Goal: Task Accomplishment & Management: Use online tool/utility

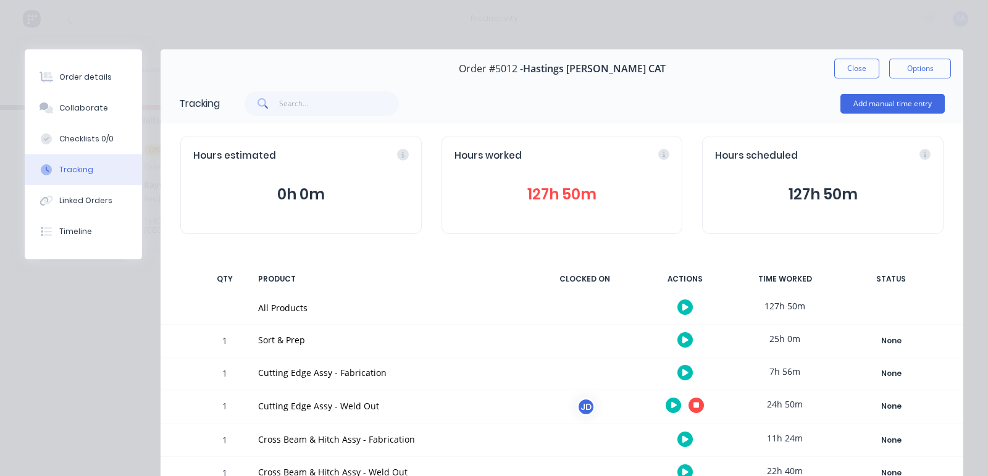
scroll to position [203, 0]
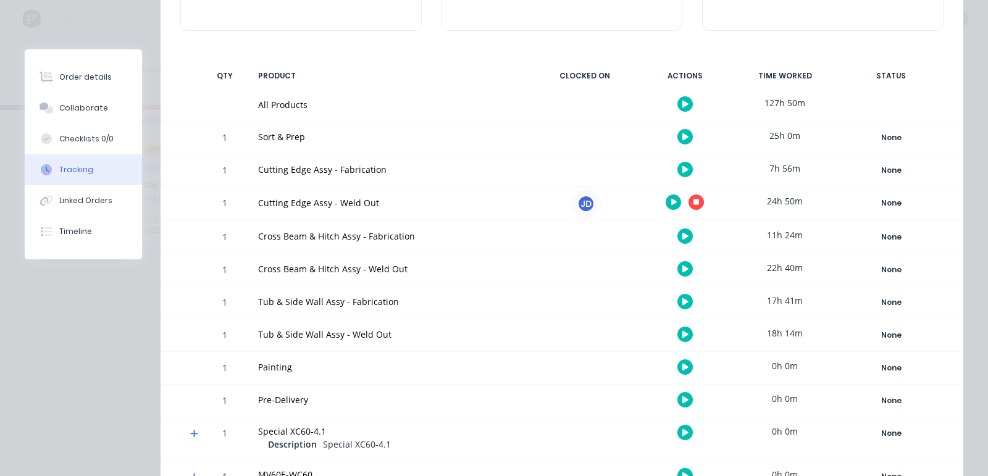
click at [694, 205] on icon "button" at bounding box center [697, 202] width 6 height 8
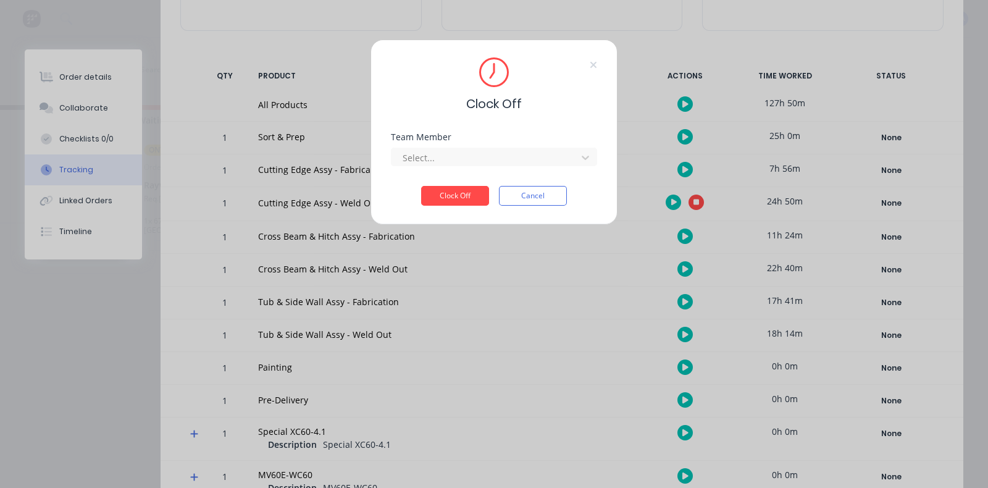
click at [457, 140] on div "Team Member" at bounding box center [494, 137] width 206 height 9
click at [443, 153] on div at bounding box center [485, 157] width 169 height 15
click at [261, 188] on div "[PERSON_NAME]" at bounding box center [220, 185] width 206 height 23
click at [472, 191] on button "Clock Off" at bounding box center [455, 196] width 68 height 20
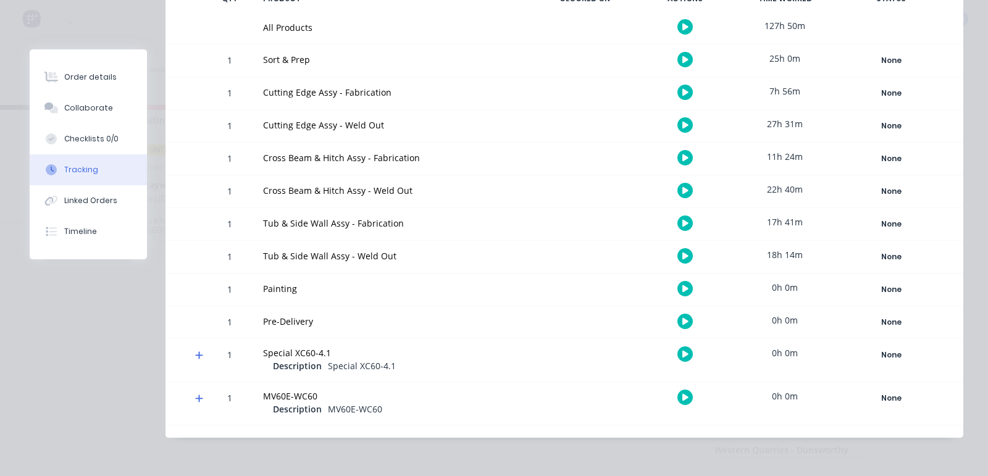
scroll to position [0, 0]
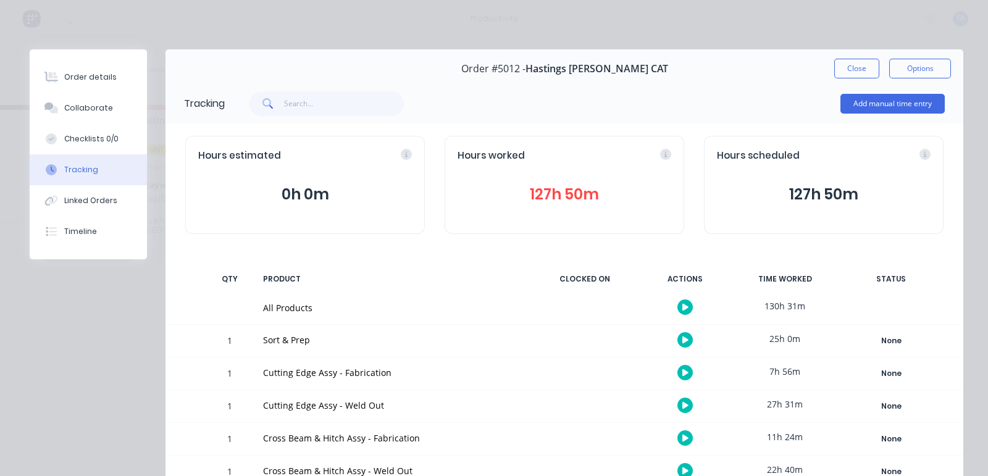
click at [83, 167] on div "Tracking" at bounding box center [81, 169] width 34 height 11
click at [838, 69] on button "Close" at bounding box center [856, 69] width 45 height 20
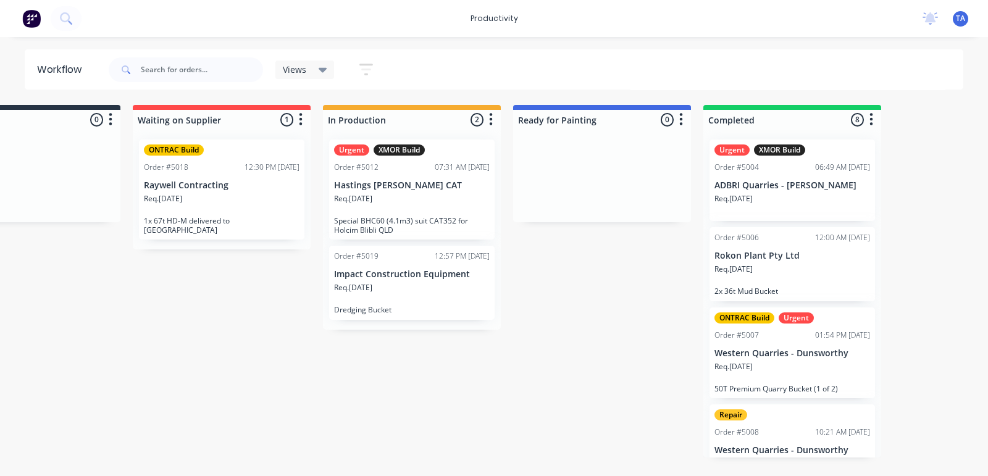
click at [368, 274] on p "Impact Construction Equipment" at bounding box center [412, 274] width 156 height 11
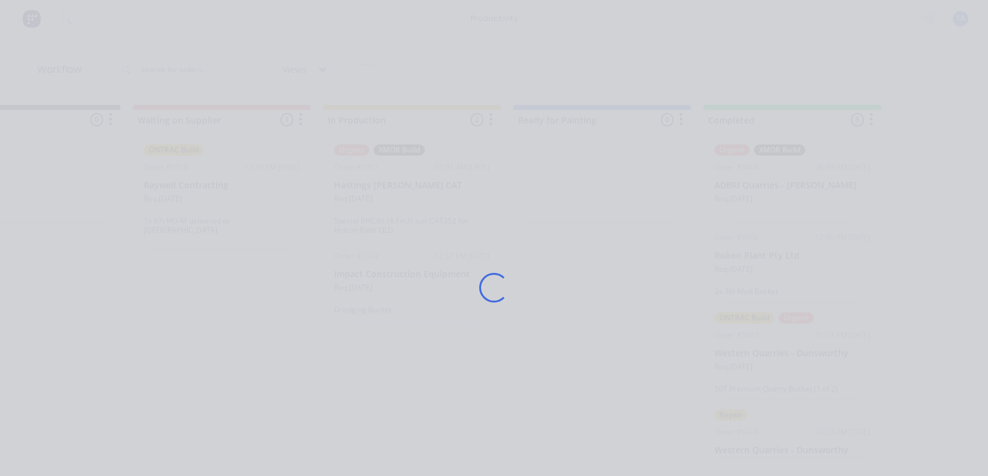
click at [368, 274] on div "Loading..." at bounding box center [494, 287] width 964 height 476
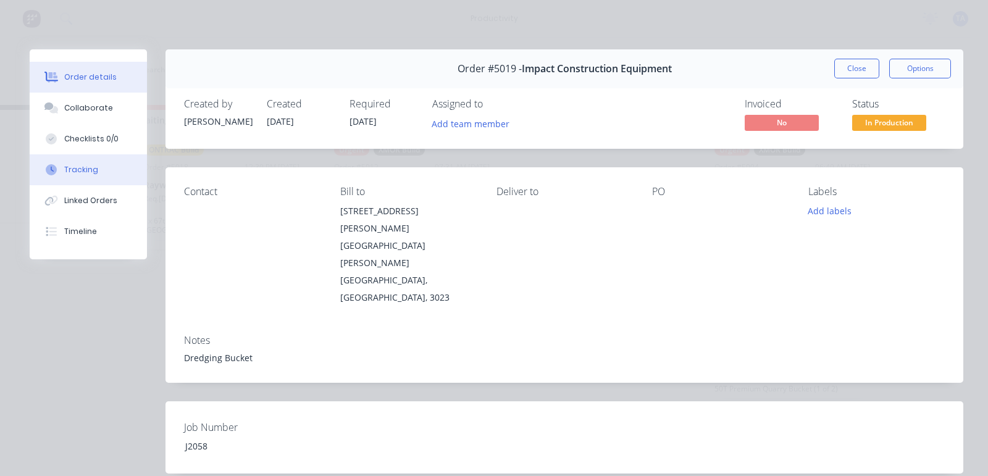
click at [93, 172] on div "Tracking" at bounding box center [81, 169] width 34 height 11
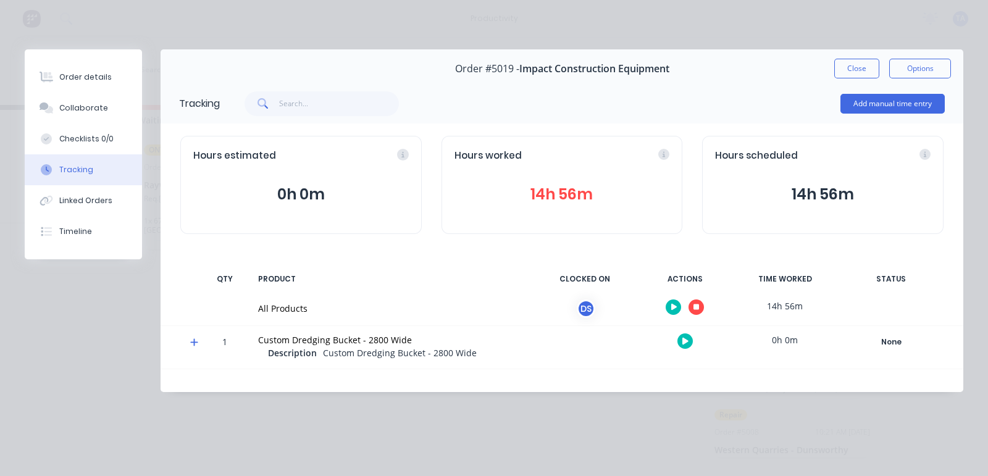
click at [698, 311] on button "button" at bounding box center [696, 307] width 15 height 15
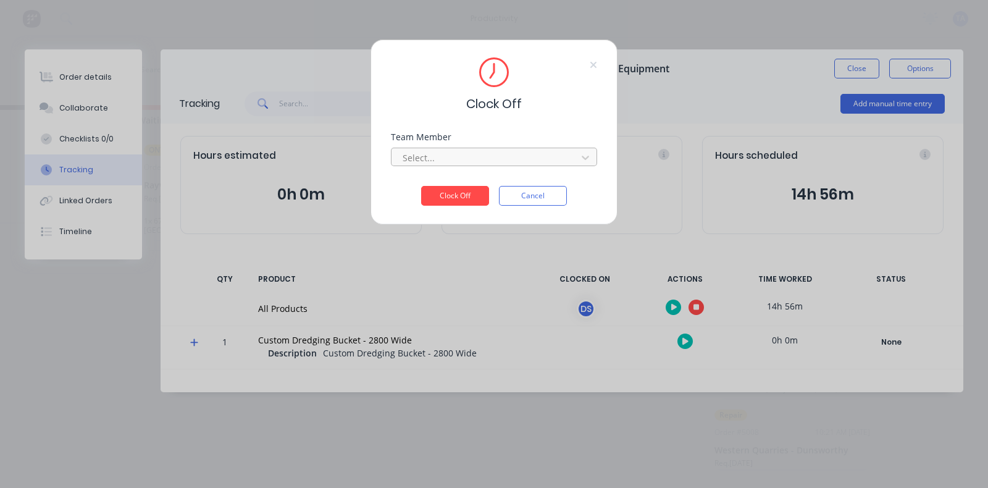
click at [461, 160] on div at bounding box center [485, 157] width 169 height 15
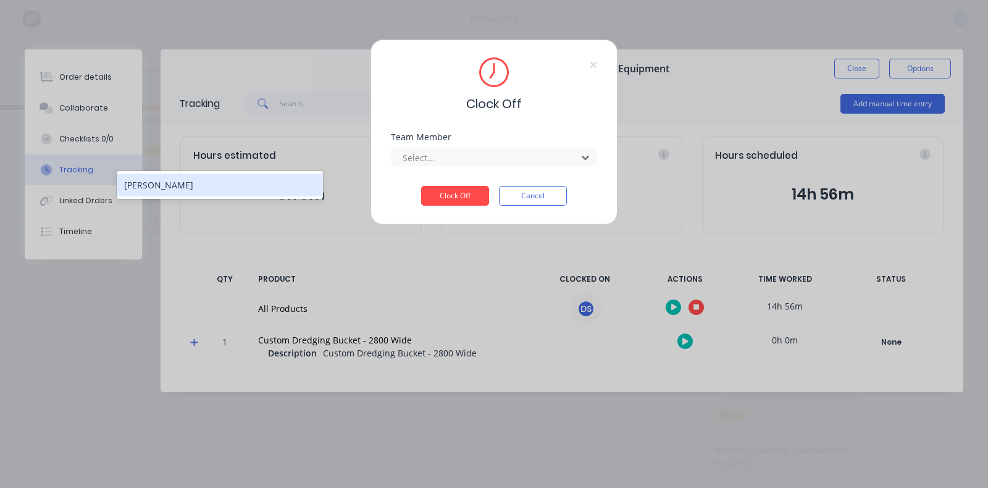
click at [300, 196] on div "[PERSON_NAME]" at bounding box center [220, 185] width 206 height 28
click at [300, 187] on div "[PERSON_NAME]" at bounding box center [220, 185] width 206 height 23
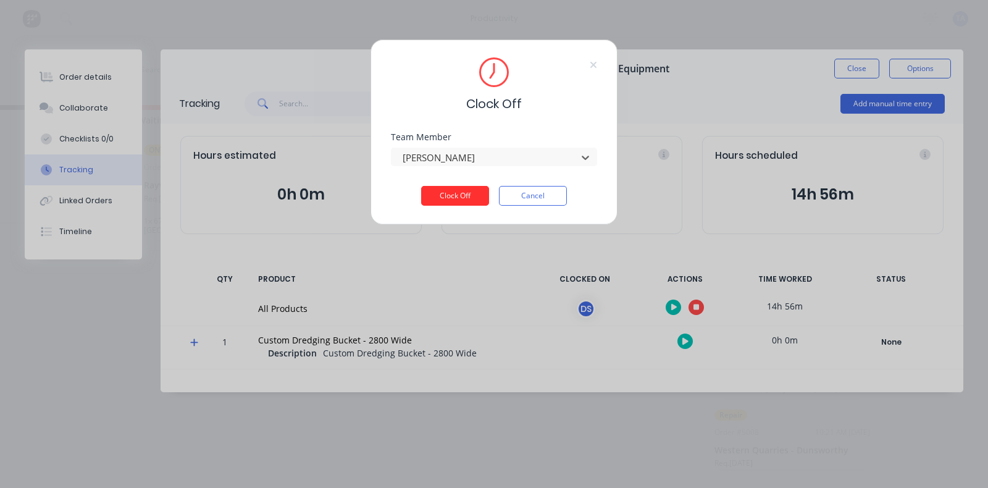
click at [475, 193] on button "Clock Off" at bounding box center [455, 196] width 68 height 20
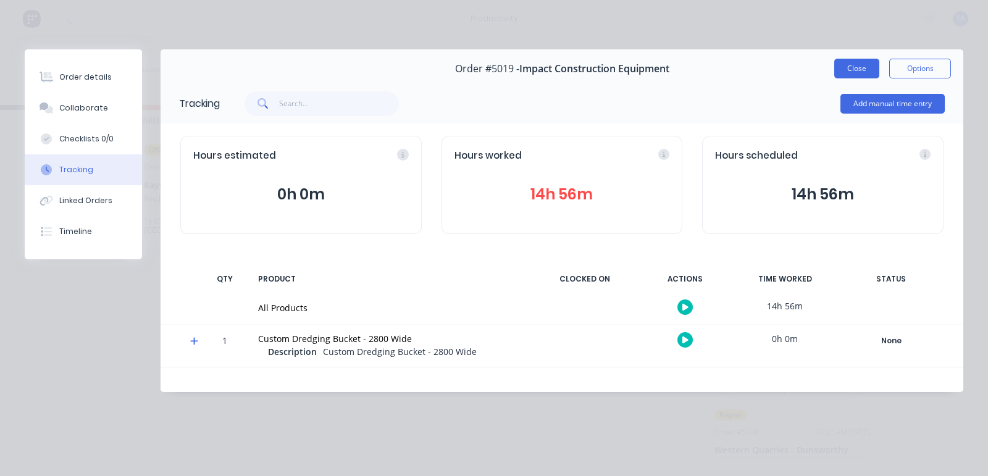
click at [844, 72] on button "Close" at bounding box center [856, 69] width 45 height 20
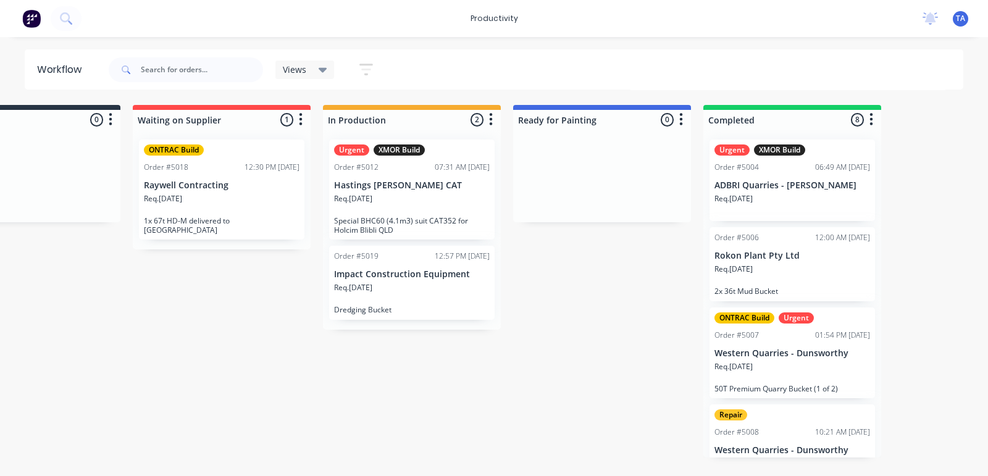
click at [419, 209] on div "Req. [DATE]" at bounding box center [412, 203] width 156 height 21
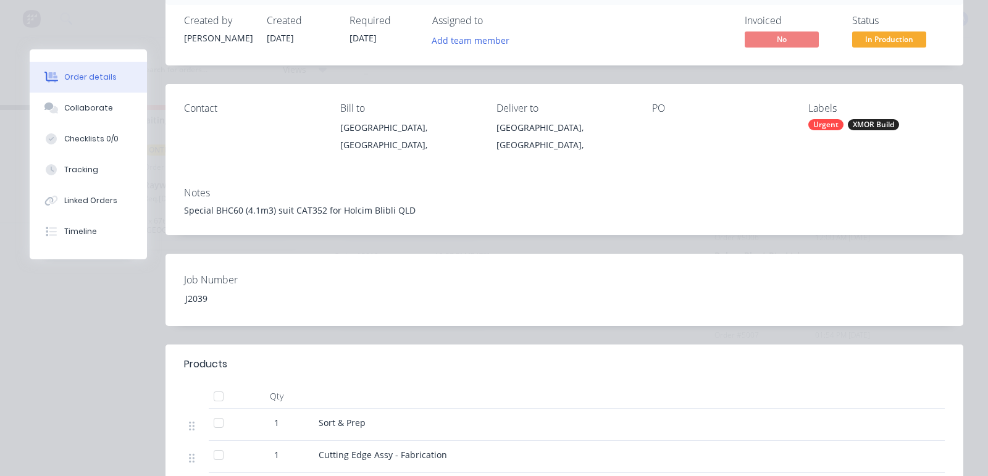
scroll to position [154, 0]
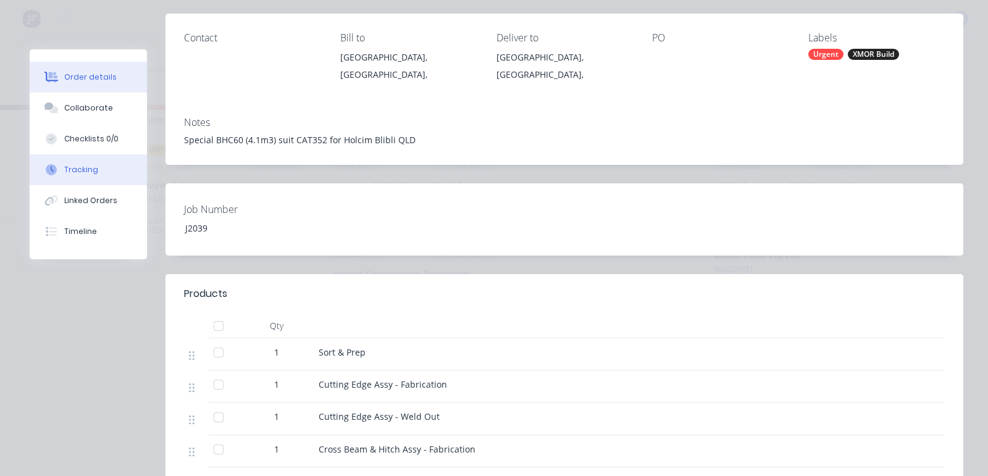
click at [76, 168] on div "Tracking" at bounding box center [81, 169] width 34 height 11
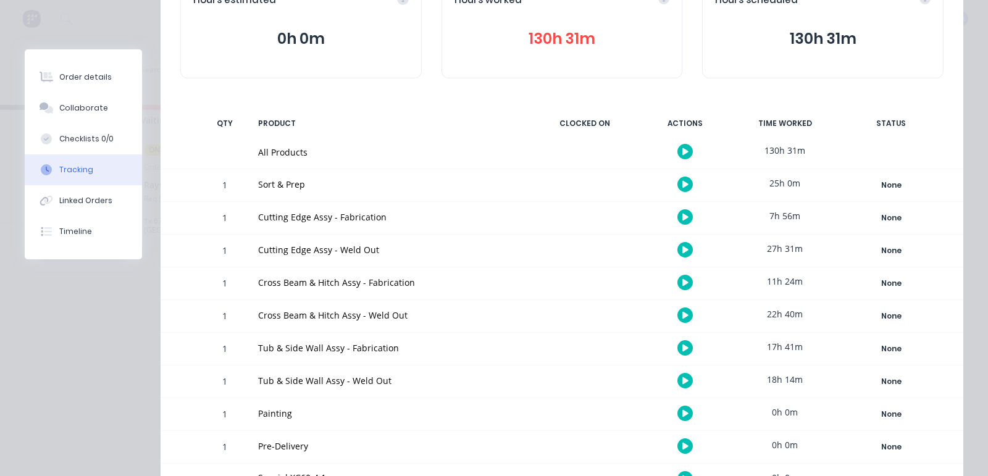
scroll to position [49, 0]
